Goal: Information Seeking & Learning: Learn about a topic

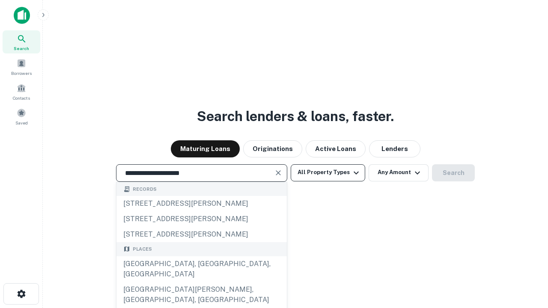
click at [201, 282] on div "[GEOGRAPHIC_DATA], [GEOGRAPHIC_DATA], [GEOGRAPHIC_DATA]" at bounding box center [201, 269] width 170 height 26
type input "**********"
click at [328, 173] on button "All Property Types" at bounding box center [328, 172] width 74 height 17
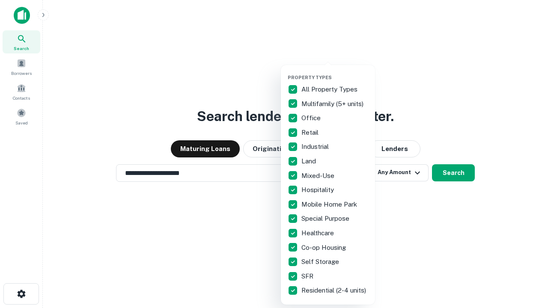
click at [335, 72] on button "button" at bounding box center [335, 72] width 94 height 0
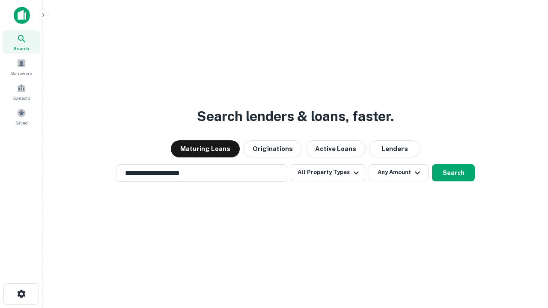
scroll to position [13, 0]
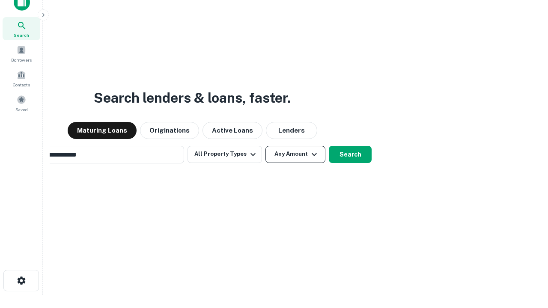
click at [265, 146] on button "Any Amount" at bounding box center [295, 154] width 60 height 17
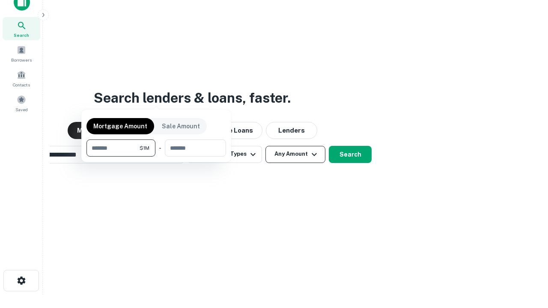
scroll to position [62, 242]
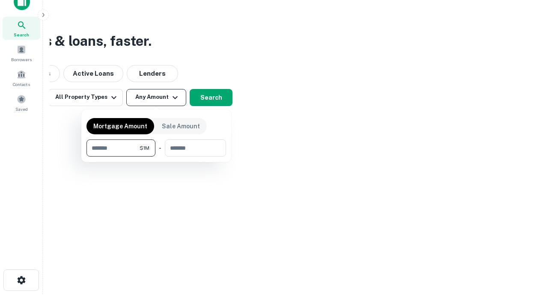
type input "*******"
click at [156, 157] on button "button" at bounding box center [156, 157] width 140 height 0
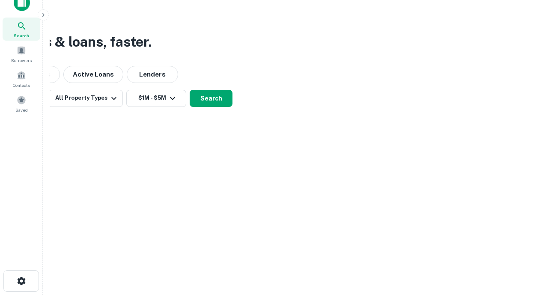
scroll to position [5, 158]
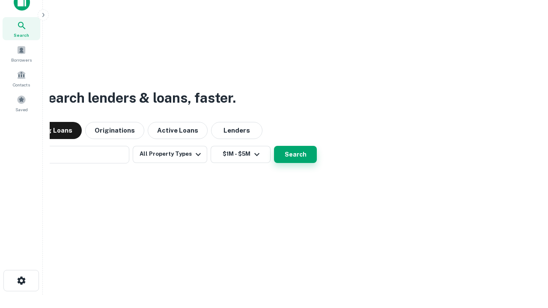
click at [274, 146] on button "Search" at bounding box center [295, 154] width 43 height 17
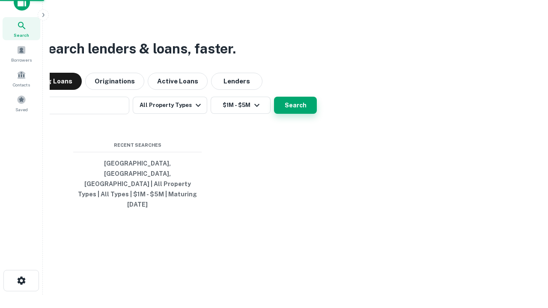
scroll to position [23, 242]
